Goal: Check status: Check status

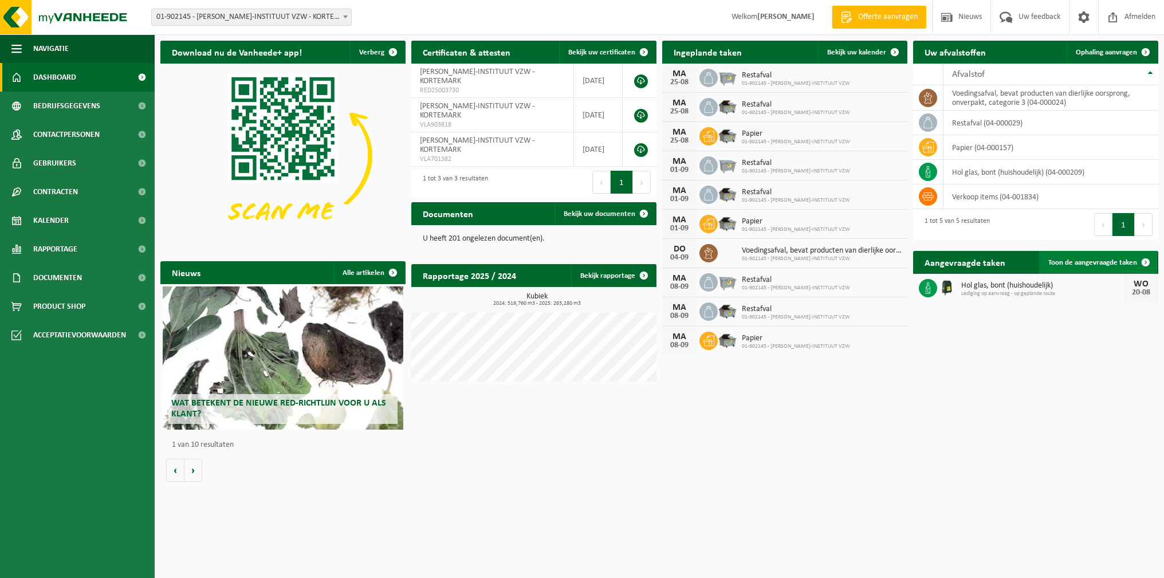
click at [1104, 263] on span "Toon de aangevraagde taken" at bounding box center [1092, 262] width 89 height 7
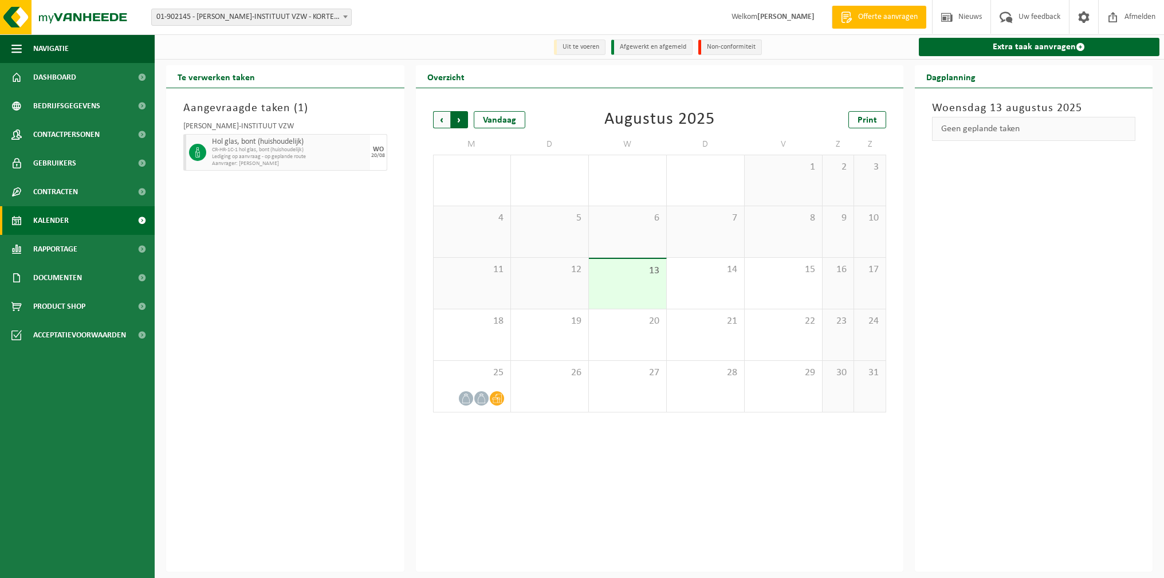
click at [438, 115] on span "Vorige" at bounding box center [441, 119] width 17 height 17
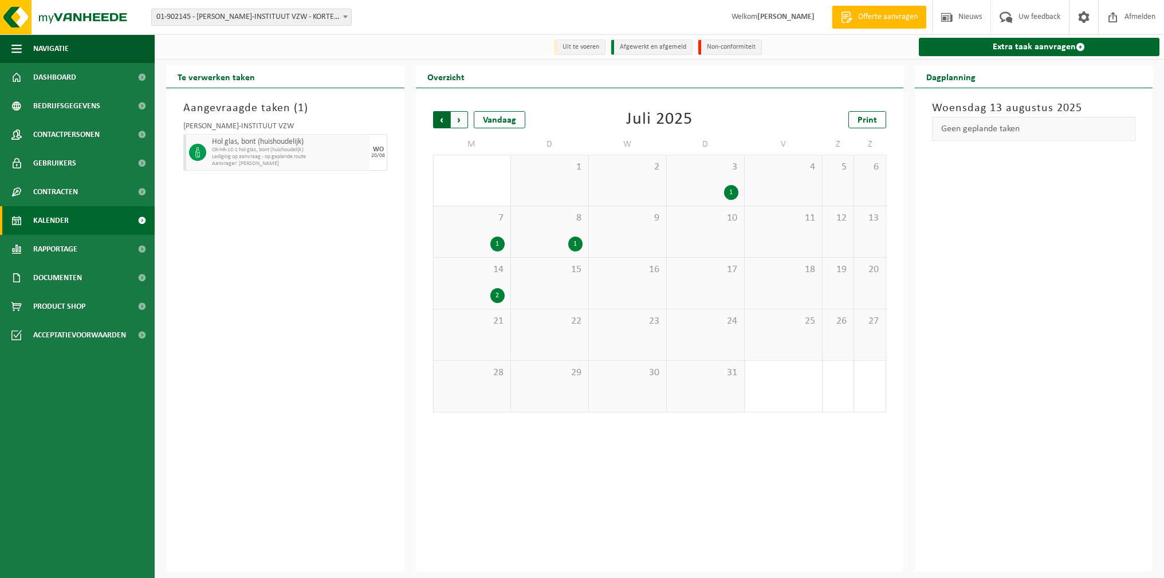
click at [460, 116] on span "Volgende" at bounding box center [459, 119] width 17 height 17
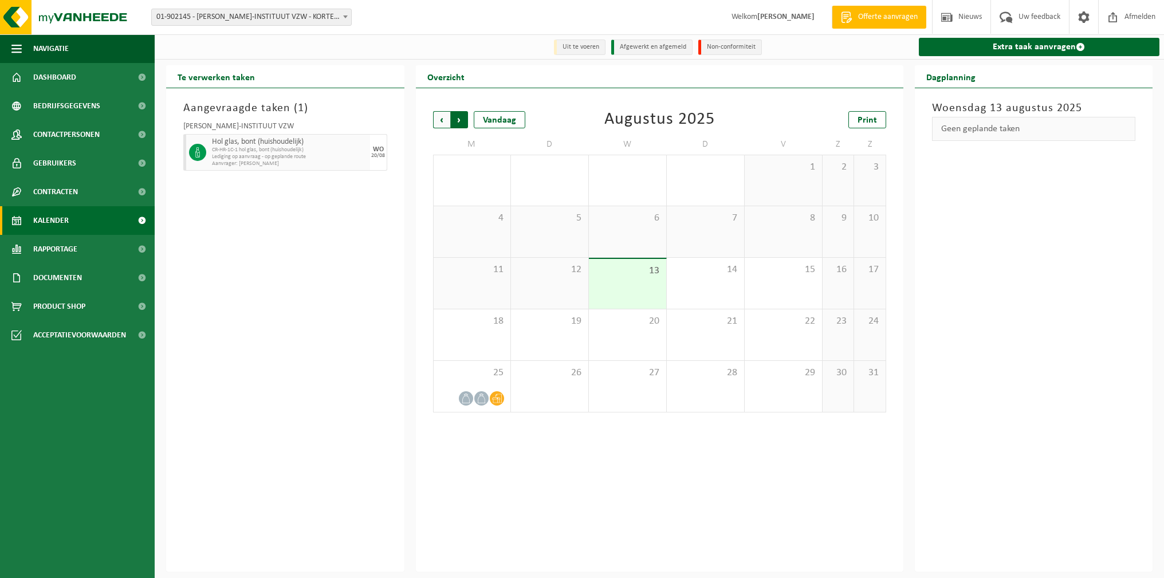
click at [444, 118] on span "Vorige" at bounding box center [441, 119] width 17 height 17
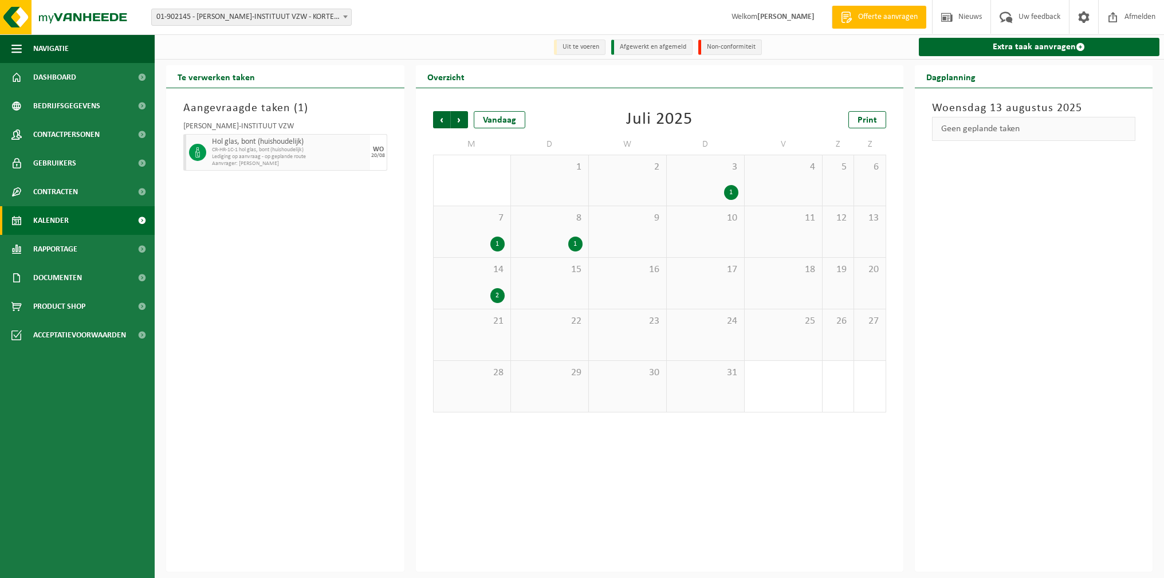
click at [701, 183] on div "3 1" at bounding box center [705, 180] width 77 height 50
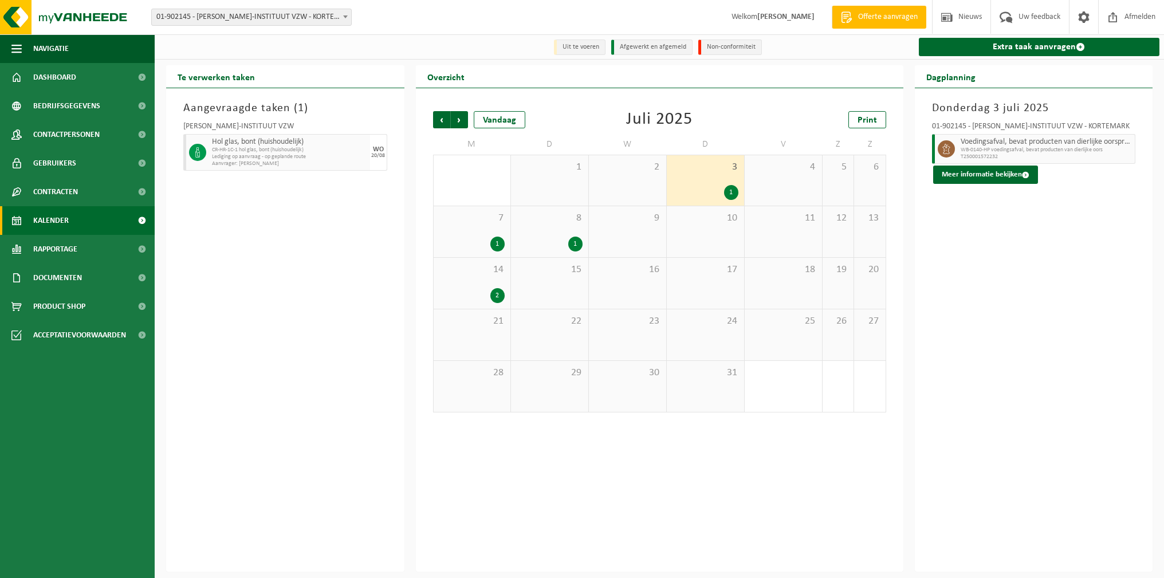
click at [556, 226] on div "8 1" at bounding box center [549, 231] width 77 height 51
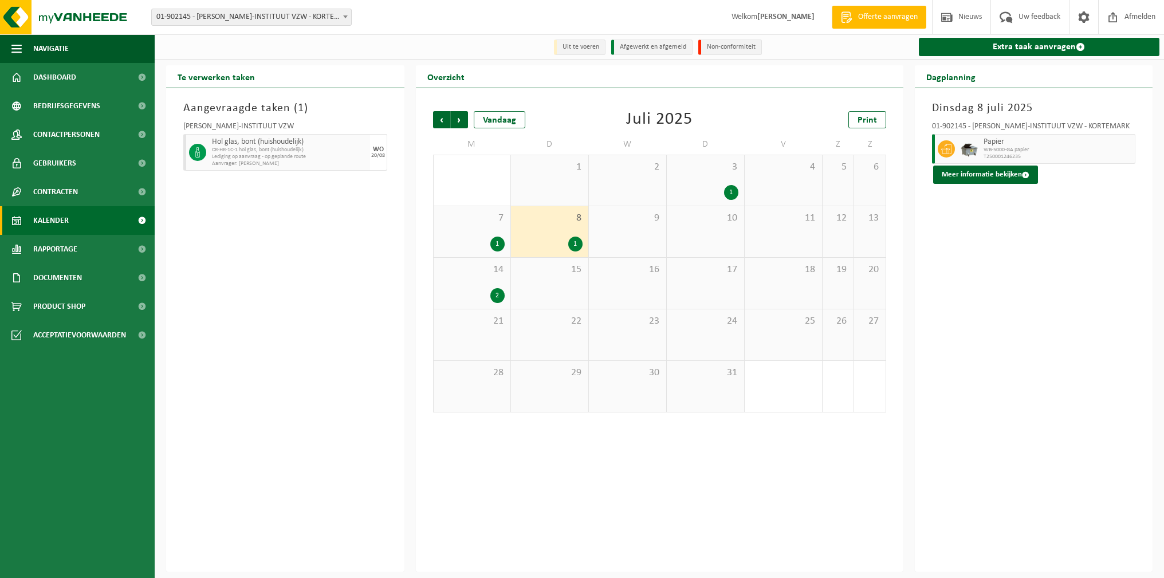
click at [490, 221] on span "7" at bounding box center [471, 218] width 65 height 13
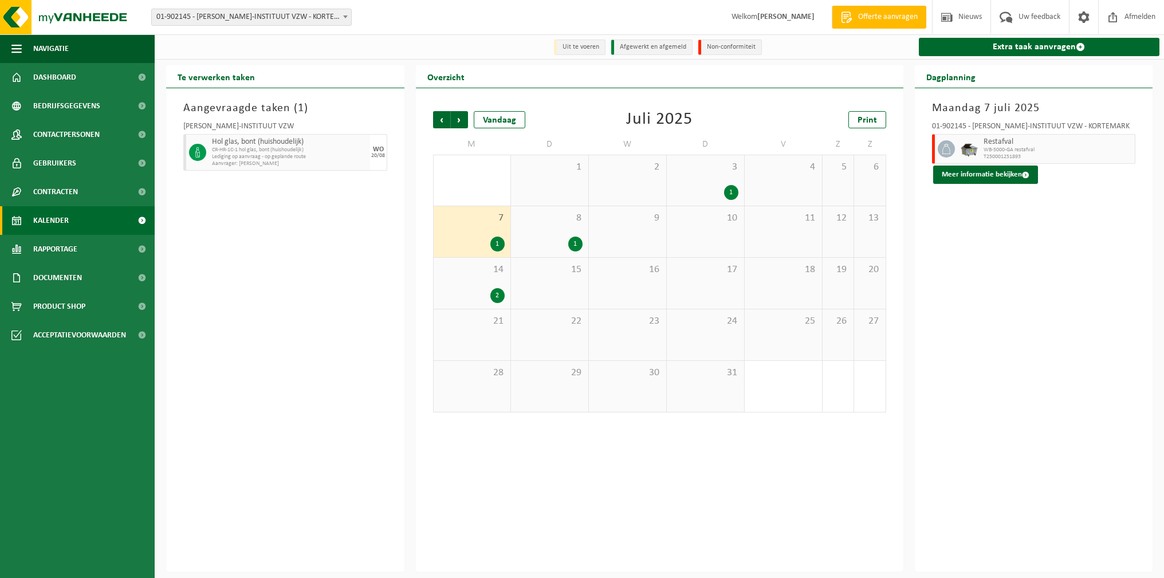
click at [569, 222] on span "8" at bounding box center [550, 218] width 66 height 13
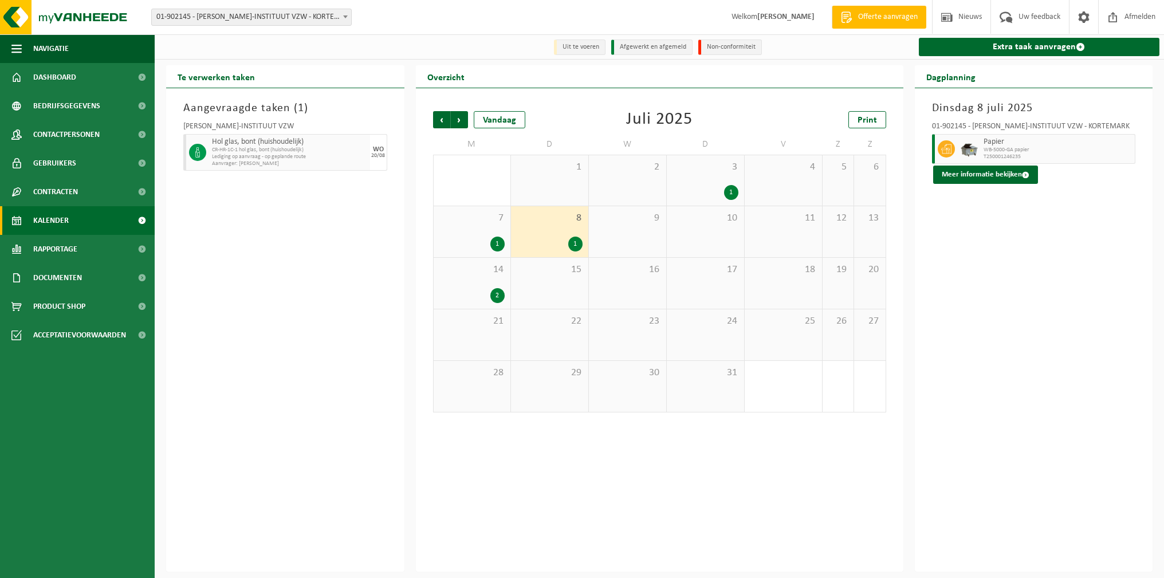
click at [467, 276] on span "14" at bounding box center [471, 269] width 65 height 13
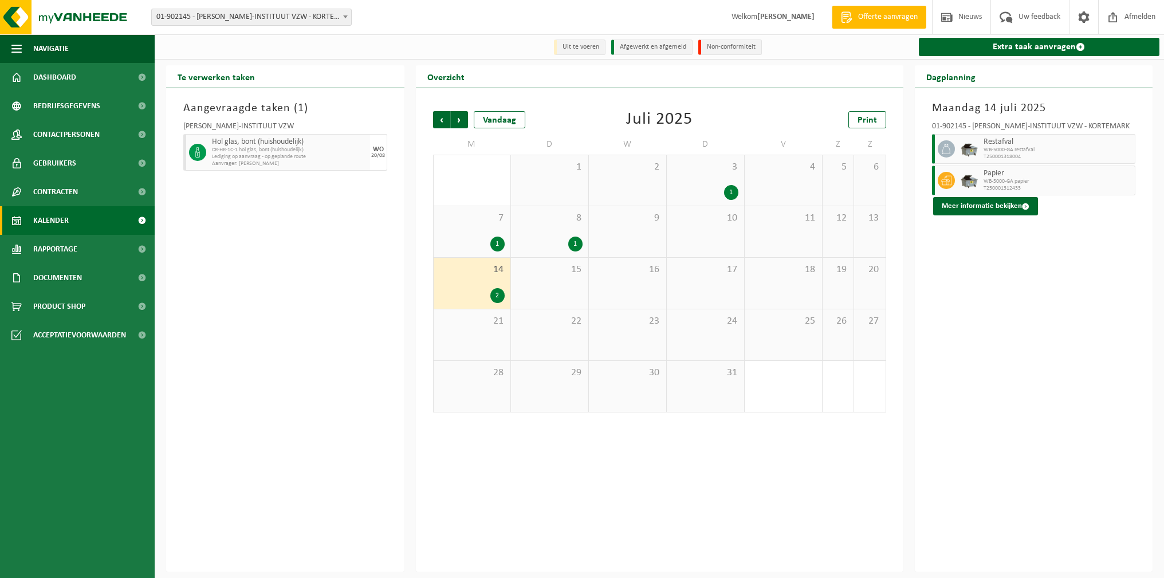
click at [470, 231] on div "7 1" at bounding box center [472, 231] width 77 height 51
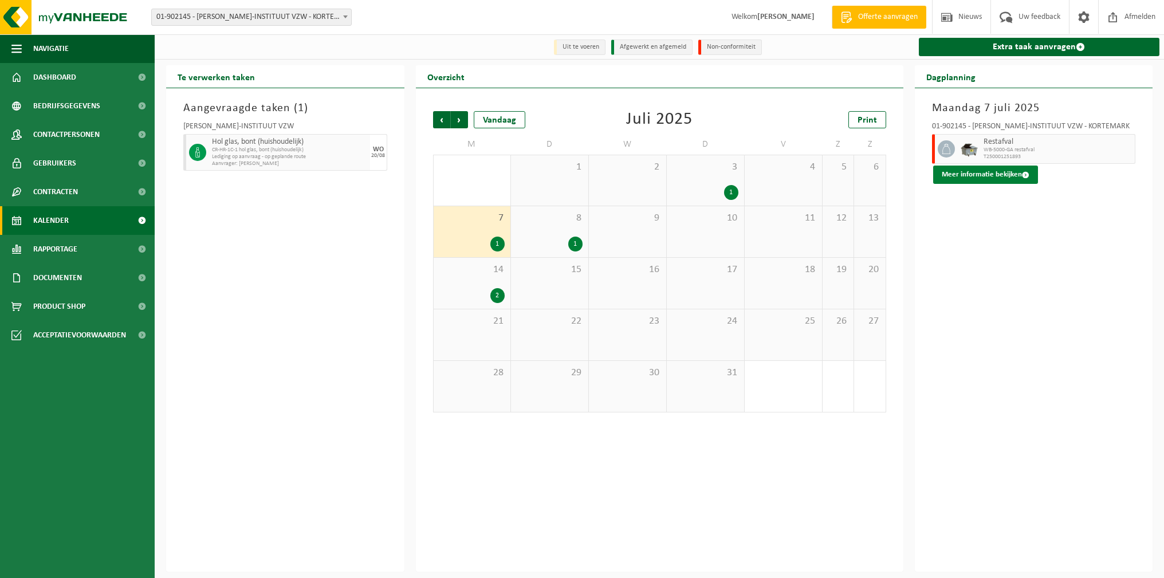
click at [1001, 169] on button "Meer informatie bekijken" at bounding box center [985, 175] width 105 height 18
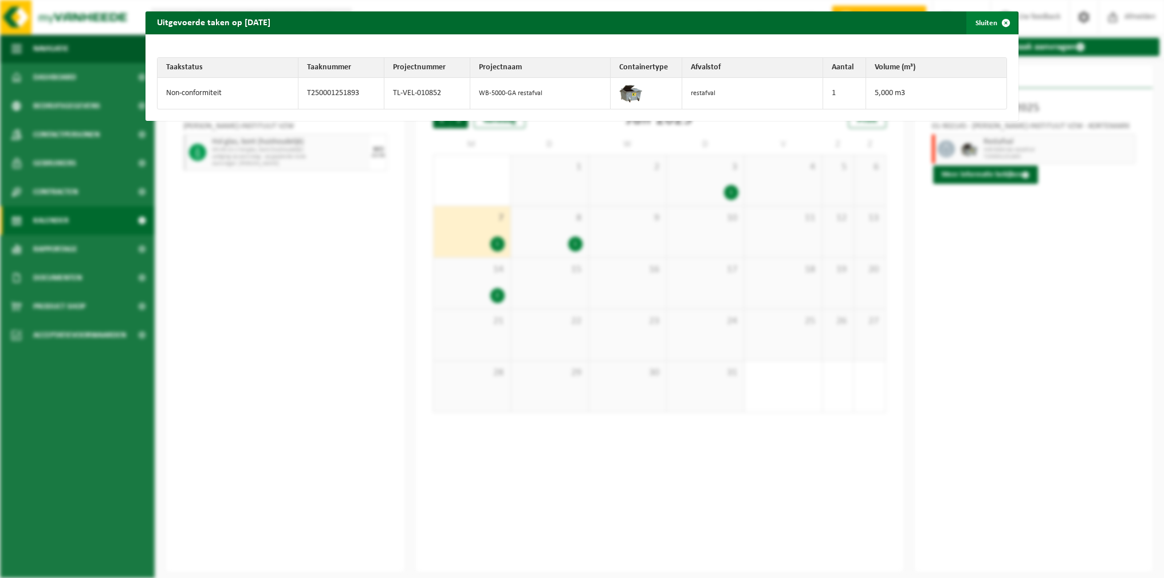
click at [995, 21] on span "button" at bounding box center [1005, 22] width 23 height 23
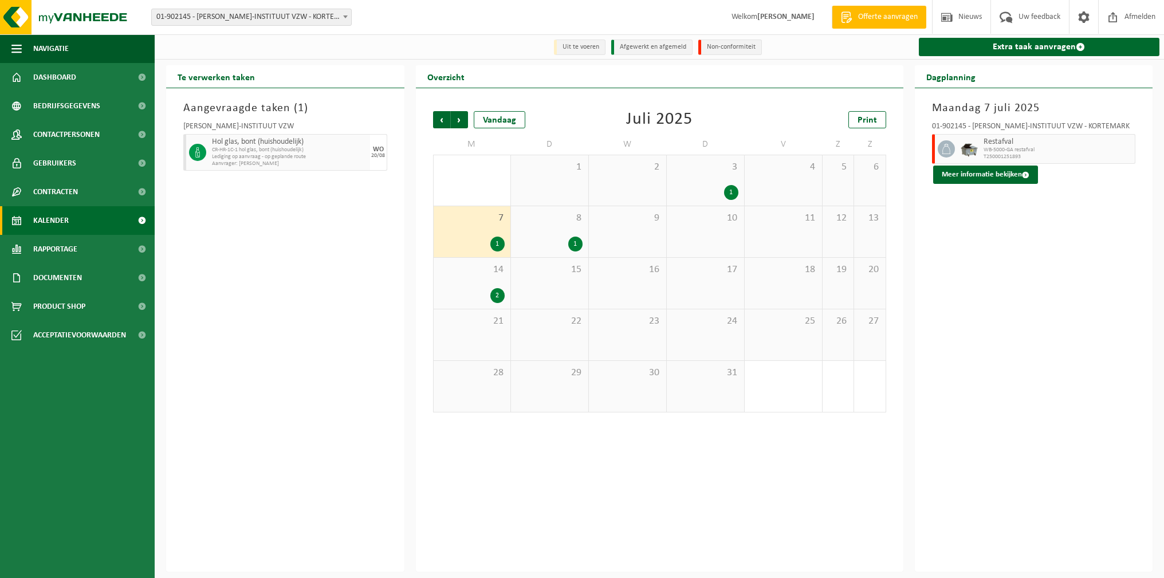
click at [554, 223] on span "8" at bounding box center [550, 218] width 66 height 13
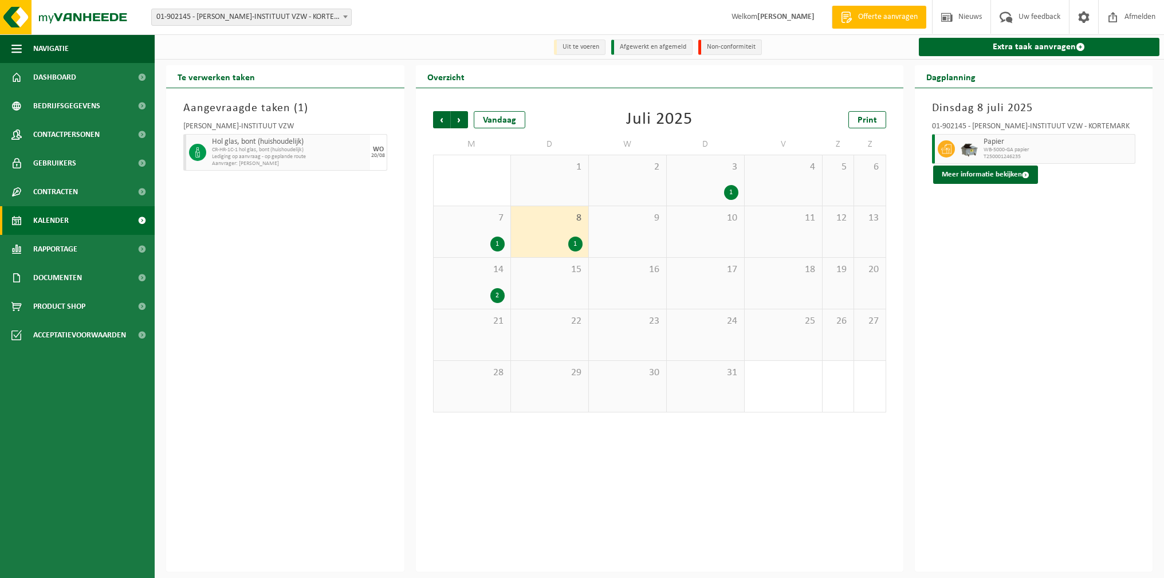
click at [470, 280] on div "14 2" at bounding box center [472, 283] width 77 height 51
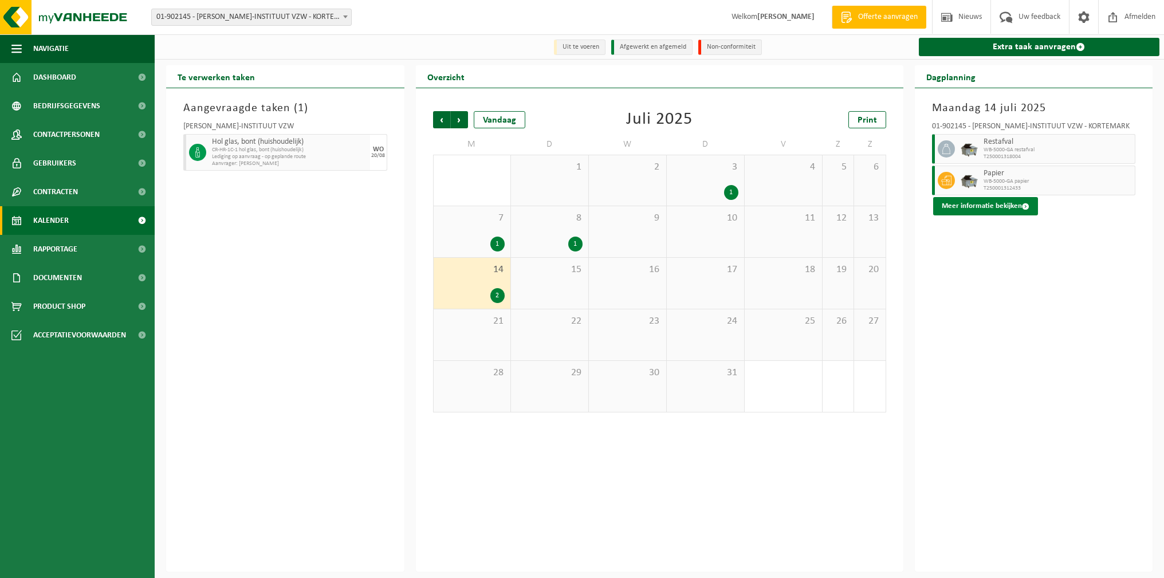
click at [1005, 205] on button "Meer informatie bekijken" at bounding box center [985, 206] width 105 height 18
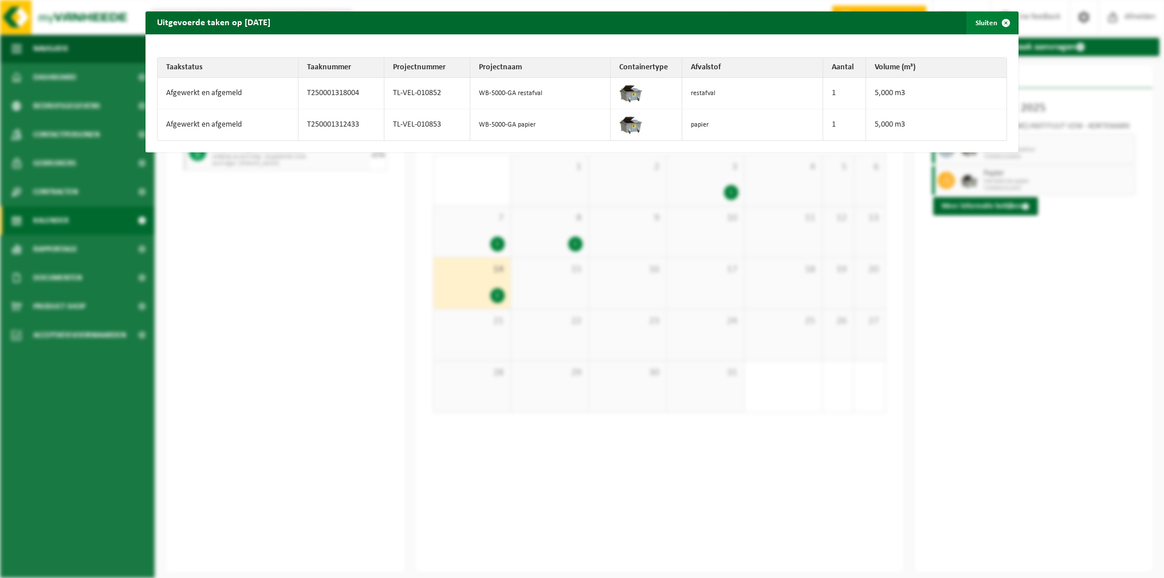
click at [989, 24] on button "Sluiten" at bounding box center [991, 22] width 51 height 23
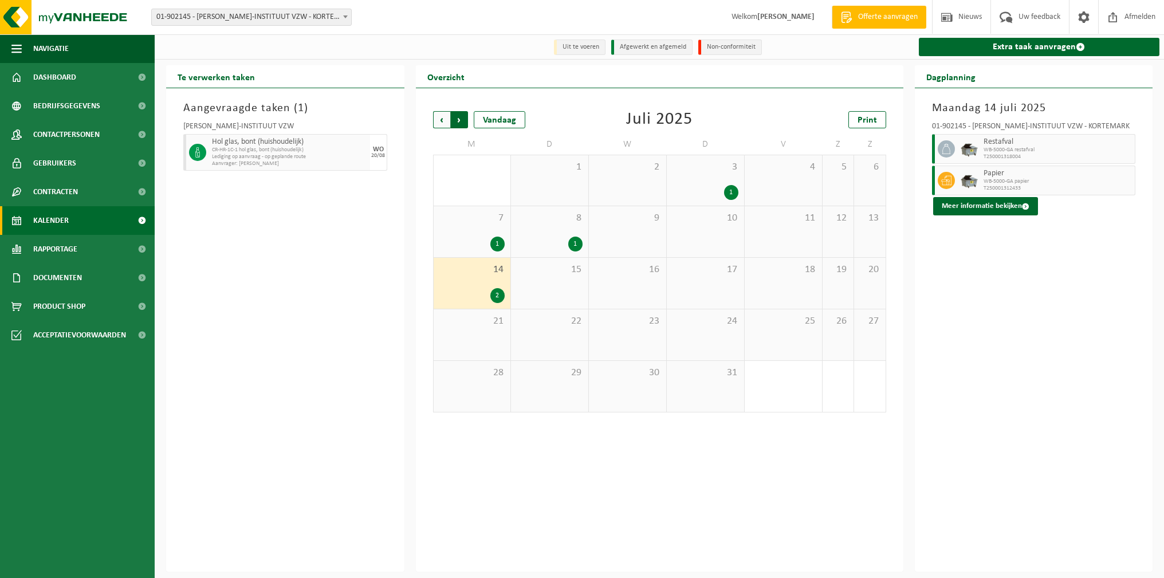
click at [446, 117] on span "Vorige" at bounding box center [441, 119] width 17 height 17
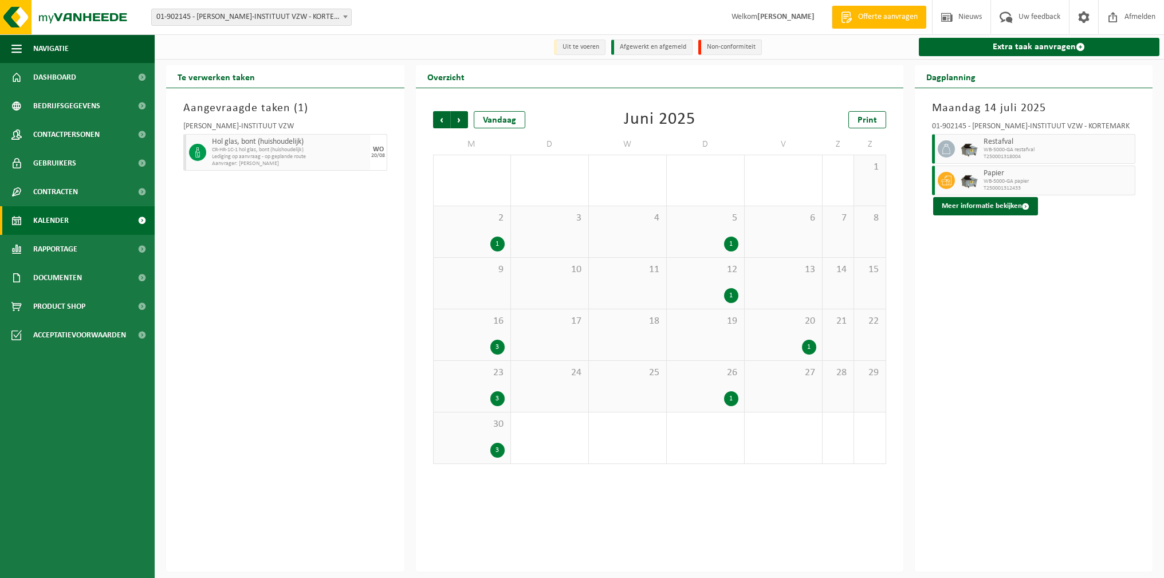
click at [803, 345] on div "1" at bounding box center [809, 347] width 14 height 15
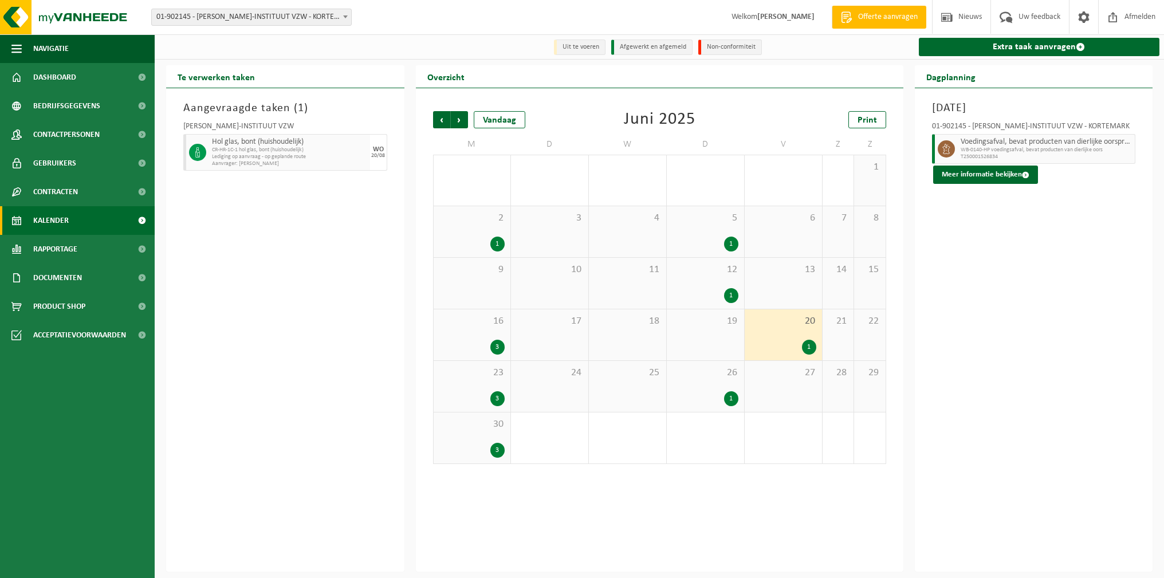
click at [734, 400] on div "1" at bounding box center [731, 398] width 14 height 15
click at [495, 398] on div "3" at bounding box center [497, 398] width 14 height 15
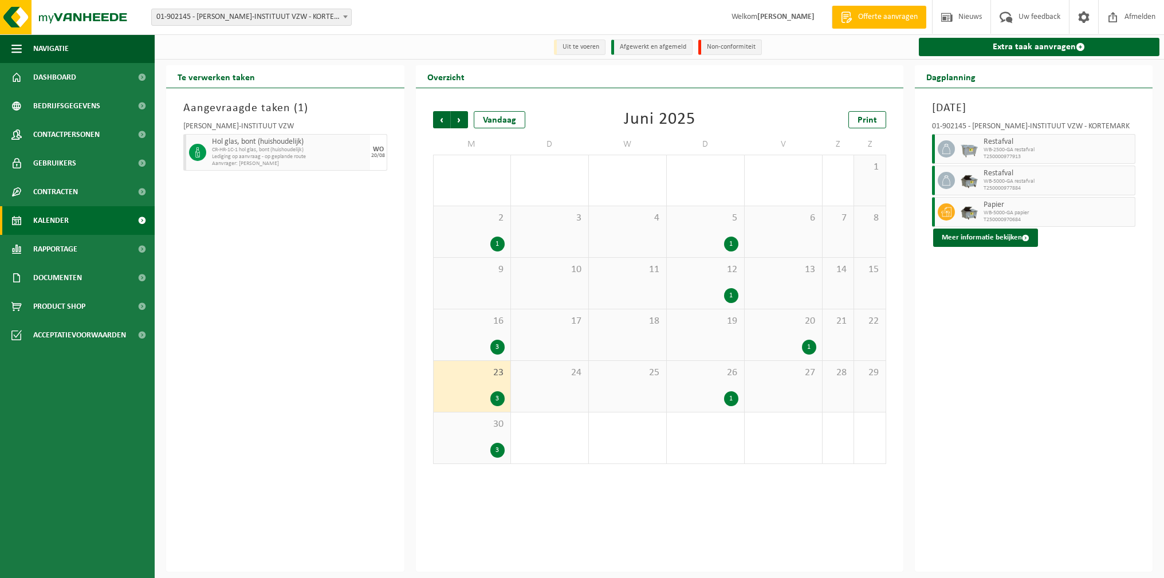
click at [502, 343] on div "3" at bounding box center [497, 347] width 14 height 15
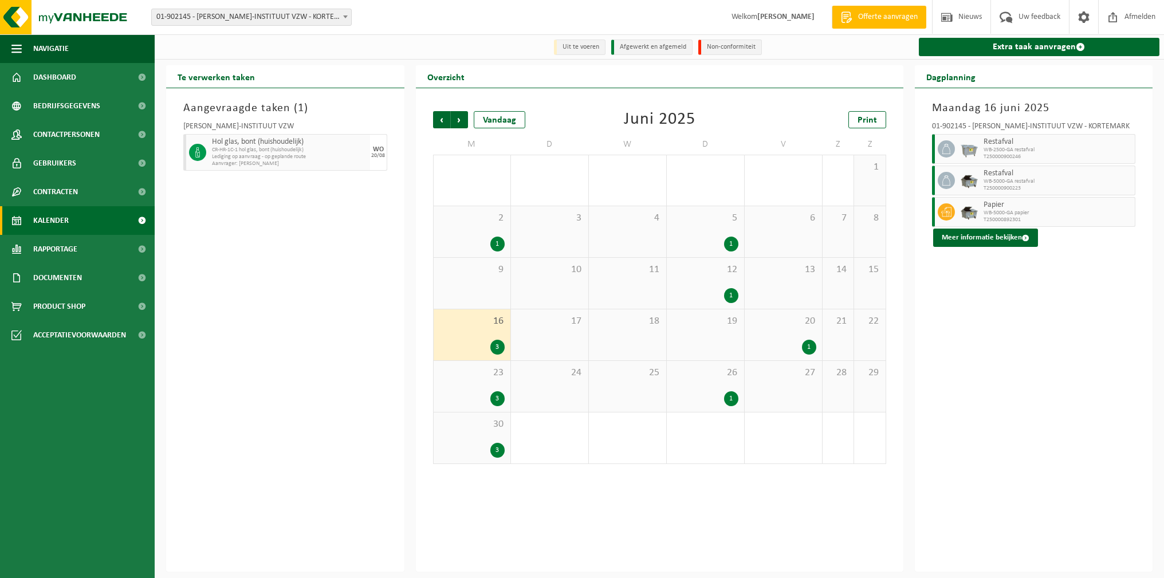
click at [498, 450] on div "3" at bounding box center [497, 450] width 14 height 15
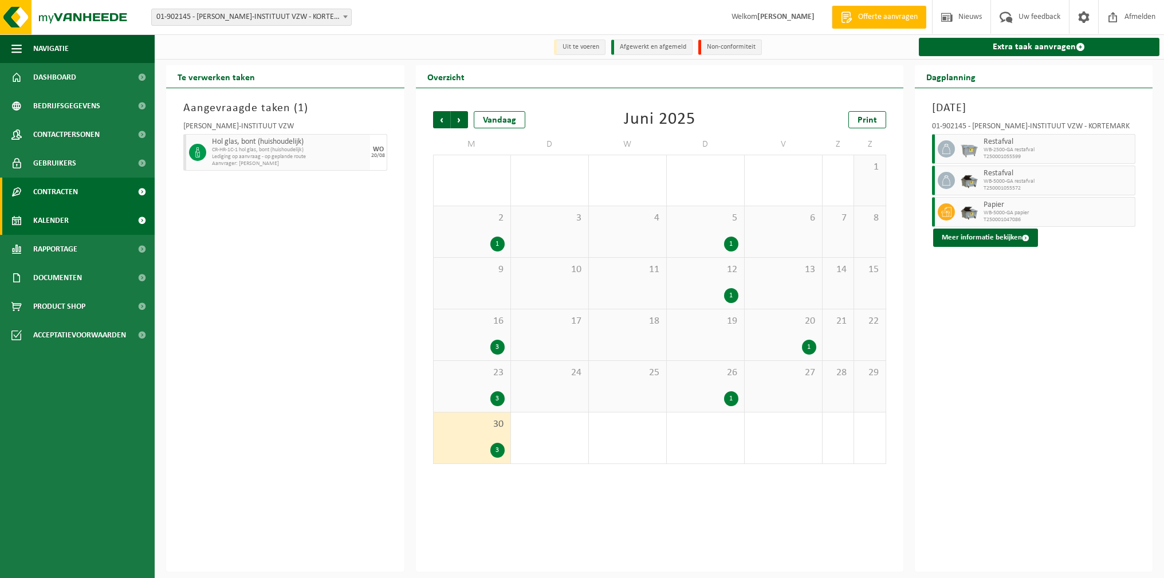
click at [86, 192] on link "Contracten" at bounding box center [77, 192] width 155 height 29
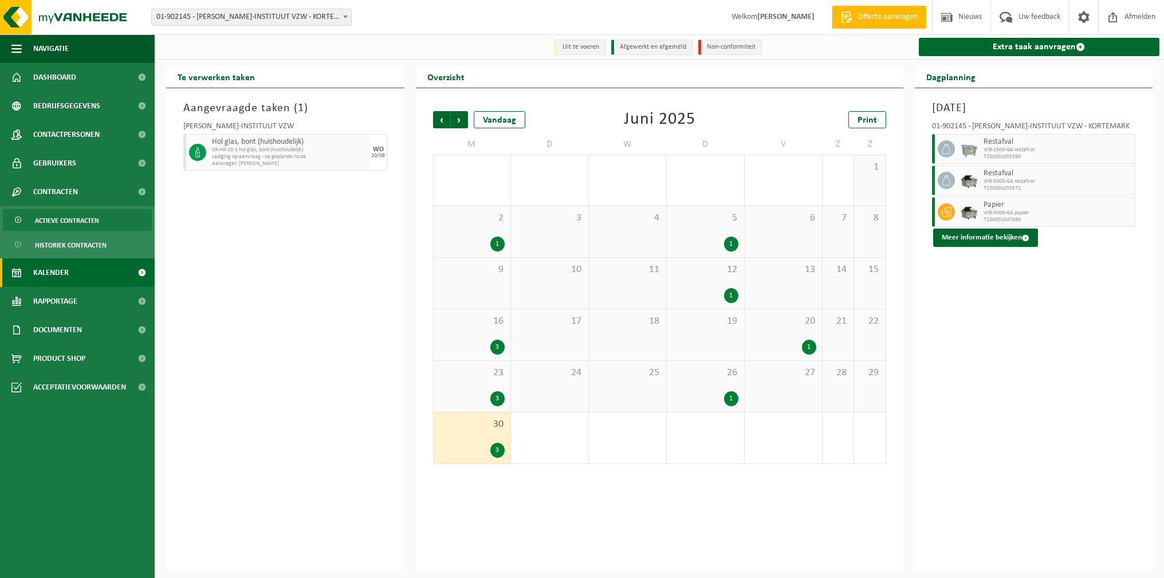
click at [70, 221] on span "Actieve contracten" at bounding box center [67, 221] width 64 height 22
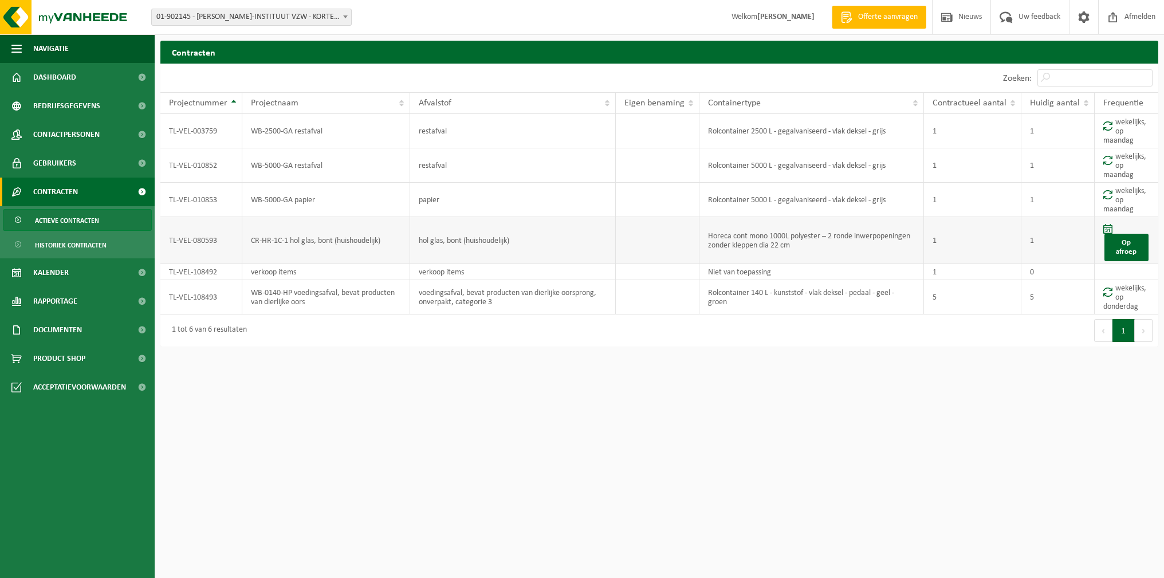
click at [192, 229] on td "TL-VEL-080593" at bounding box center [201, 240] width 82 height 47
click at [196, 239] on td "TL-VEL-080593" at bounding box center [201, 240] width 82 height 47
click at [71, 277] on link "Kalender" at bounding box center [77, 272] width 155 height 29
